Goal: Task Accomplishment & Management: Complete application form

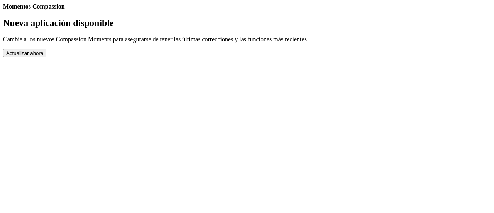
click at [46, 57] on button "Actualizar ahora" at bounding box center [24, 53] width 43 height 8
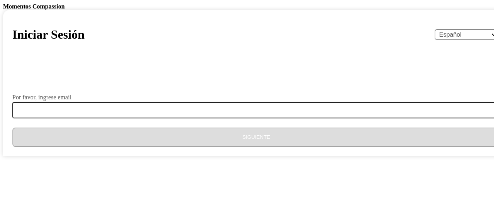
select select "es"
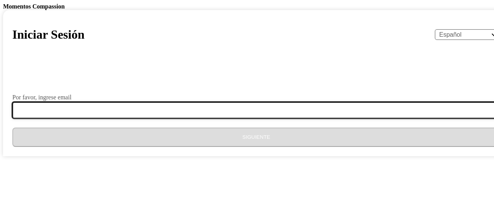
click at [254, 118] on input "Por favor, ingrese email" at bounding box center [260, 110] width 497 height 16
type input "aadamesdr0501@gmail.com"
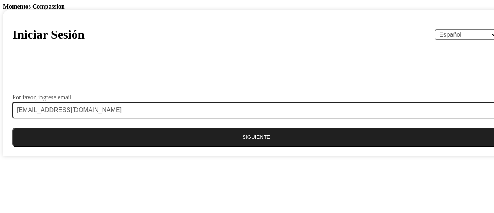
click at [213, 147] on button "Siguiente" at bounding box center [256, 136] width 488 height 19
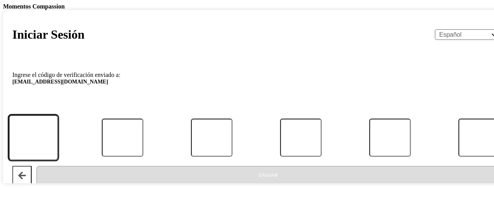
click at [58, 155] on input "Código" at bounding box center [32, 137] width 49 height 45
type input "6"
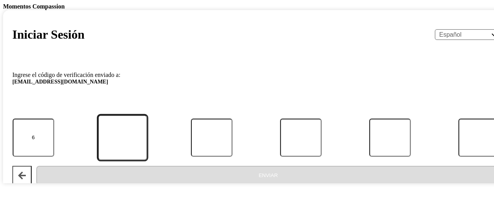
type input "7"
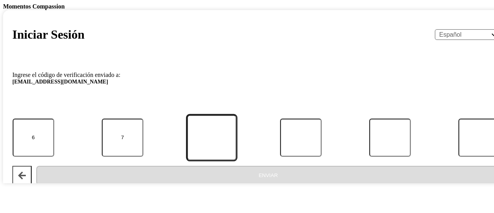
type input "0"
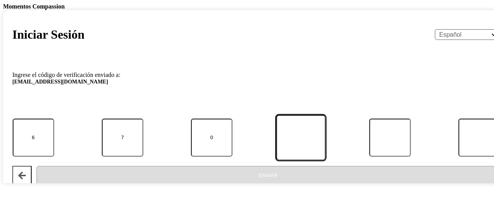
type input "3"
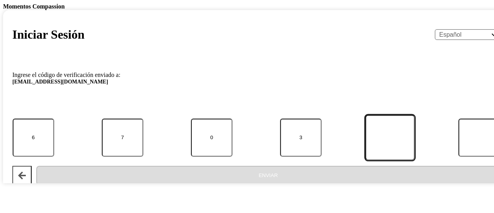
type input "7"
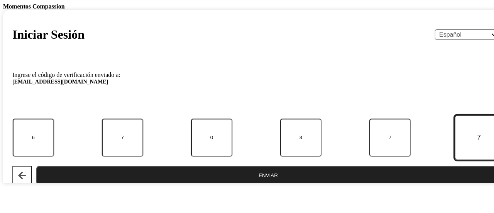
type input "7"
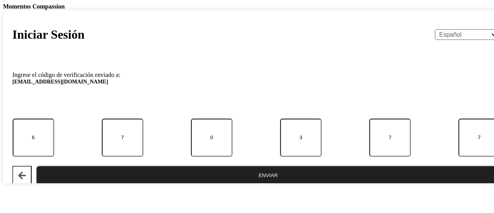
click at [218, 185] on button "Enviar" at bounding box center [268, 175] width 464 height 19
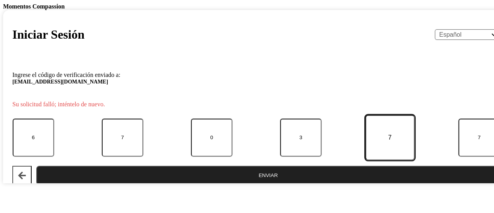
click at [366, 156] on input "7" at bounding box center [390, 137] width 49 height 45
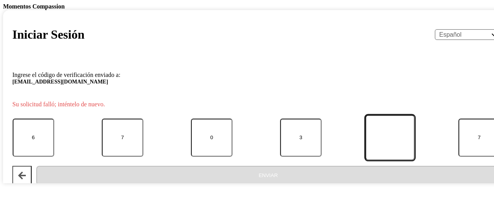
type input "3"
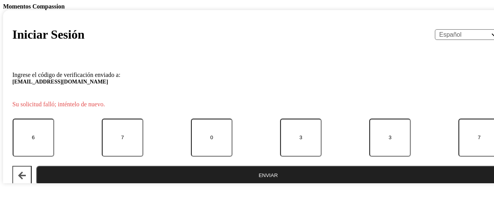
click at [287, 182] on button "Enviar" at bounding box center [268, 175] width 464 height 19
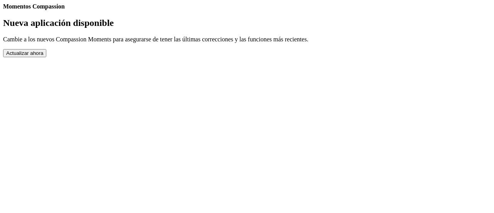
click at [46, 57] on button "Actualizar ahora" at bounding box center [24, 53] width 43 height 8
